Goal: Go to known website: Go to known website

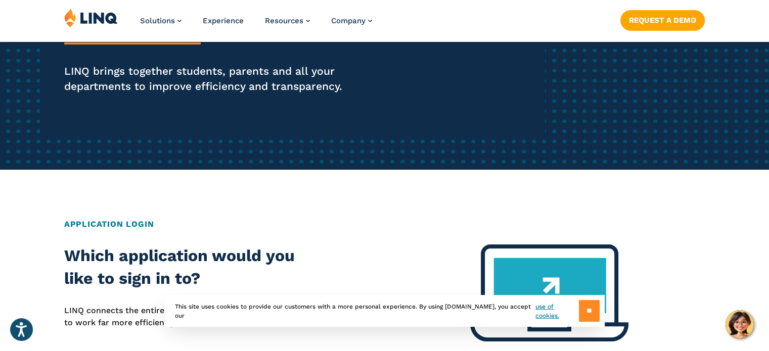
click at [591, 318] on input "**" at bounding box center [589, 311] width 21 height 22
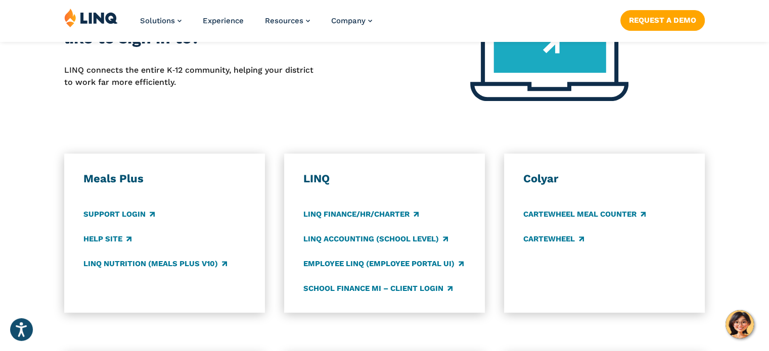
scroll to position [509, 0]
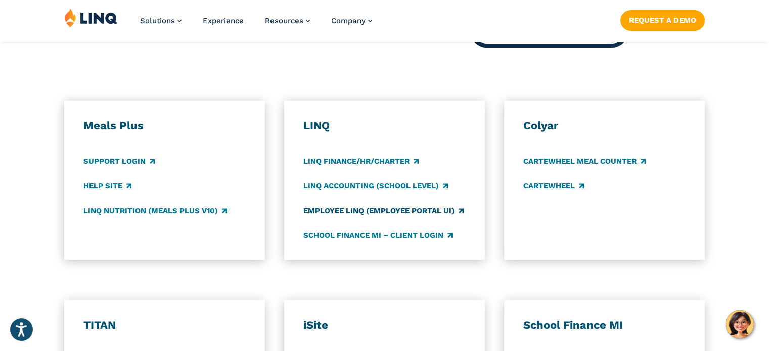
click at [352, 210] on link "Employee LINQ (Employee Portal UI)" at bounding box center [383, 210] width 160 height 11
click at [370, 213] on link "Employee LINQ (Employee Portal UI)" at bounding box center [383, 210] width 160 height 11
